Goal: Check status: Check status

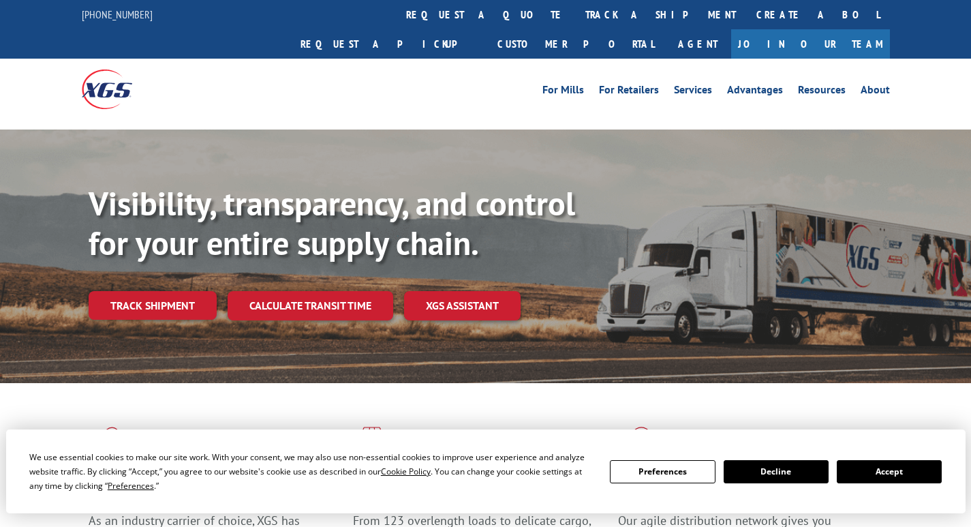
click at [575, 8] on link "track a shipment" at bounding box center [660, 14] width 171 height 29
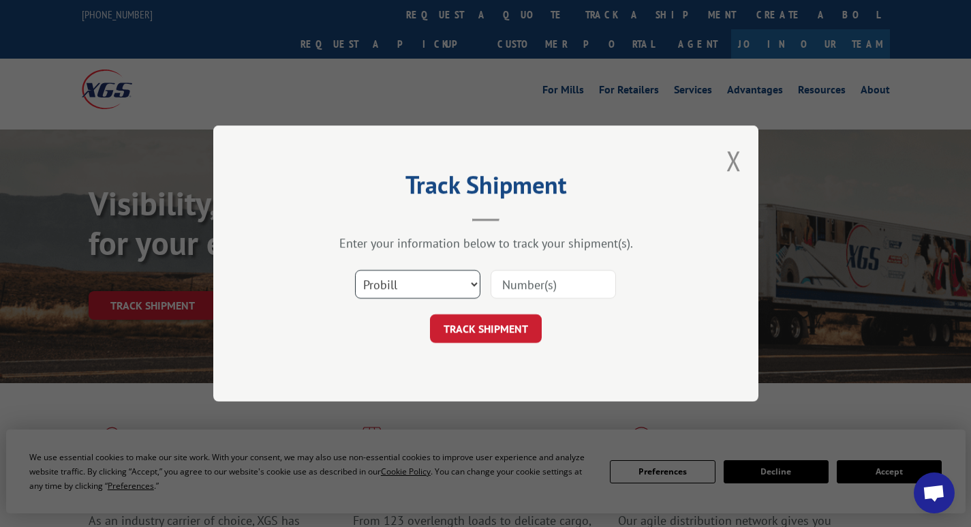
click at [420, 288] on select "Select category... Probill BOL PO" at bounding box center [417, 284] width 125 height 29
select select "bol"
click at [355, 270] on select "Select category... Probill BOL PO" at bounding box center [417, 284] width 125 height 29
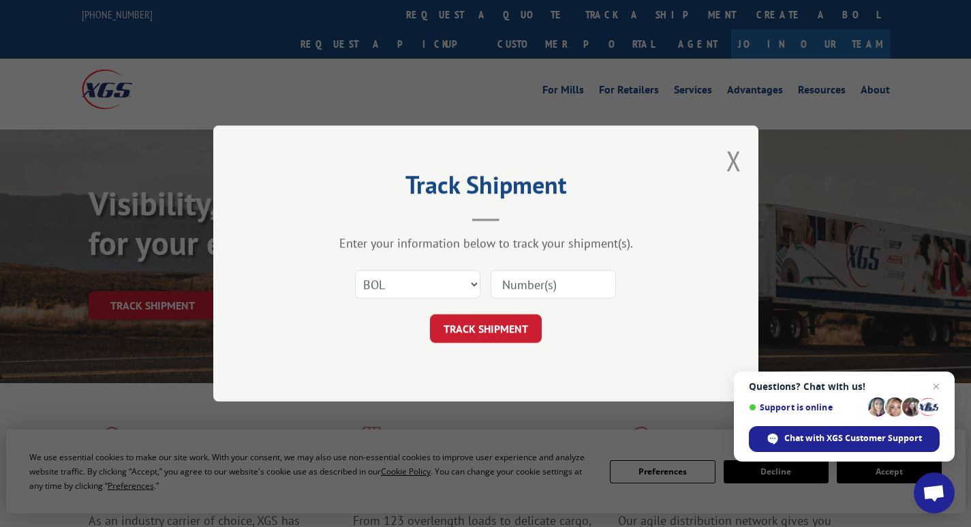
click at [554, 286] on input at bounding box center [553, 284] width 125 height 29
type input "5541416"
click at [462, 326] on button "TRACK SHIPMENT" at bounding box center [486, 328] width 112 height 29
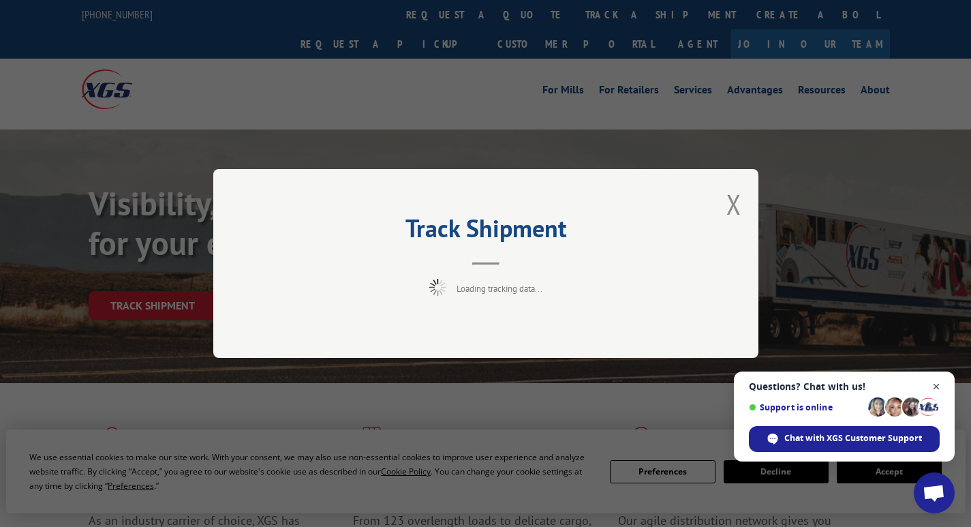
click at [937, 384] on span "Close chat" at bounding box center [936, 386] width 17 height 17
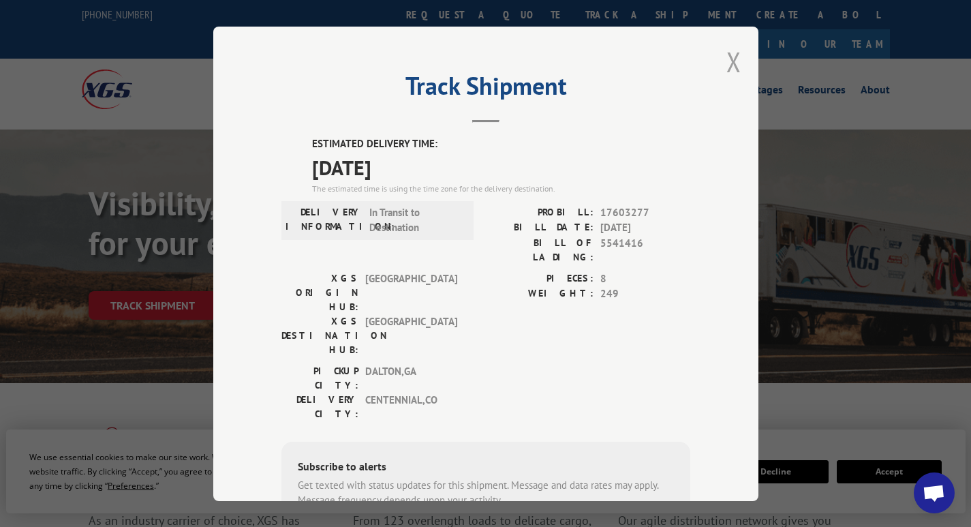
click at [727, 61] on button "Close modal" at bounding box center [734, 62] width 15 height 36
